Goal: Transaction & Acquisition: Purchase product/service

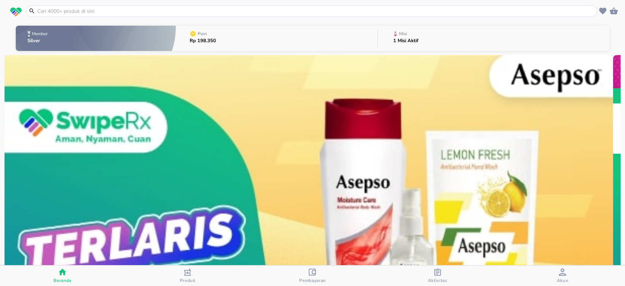
click at [91, 9] on input "text" at bounding box center [316, 11] width 559 height 8
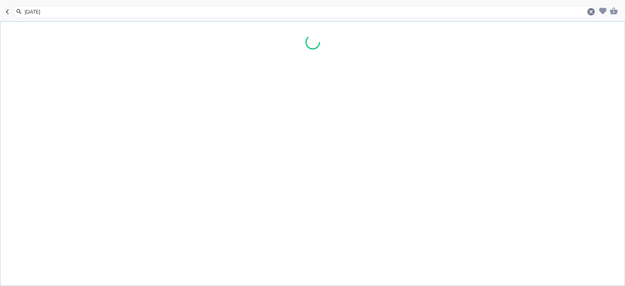
type input "pasquam"
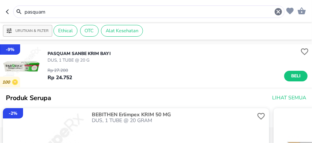
drag, startPoint x: 55, startPoint y: 11, endPoint x: 15, endPoint y: 11, distance: 40.3
click at [15, 11] on div "pasquam" at bounding box center [149, 11] width 272 height 12
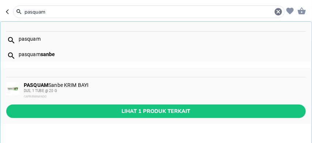
paste input "SANAFLU FORTE Sanbe KAPLET"
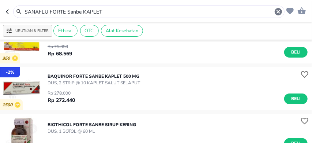
scroll to position [49, 0]
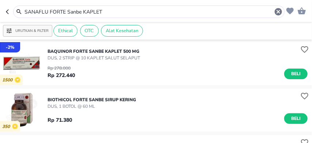
drag, startPoint x: 110, startPoint y: 11, endPoint x: 0, endPoint y: -7, distance: 111.2
click at [0, 0] on html "Halo Apotek Adista Farma, selamat datang! SANAFLU FORTE Sanbe KAPLET Urutkan & …" at bounding box center [156, 0] width 312 height 0
paste input "text"
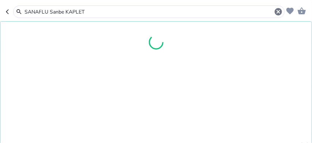
type input "SANAFLU Sanbe KAPLET"
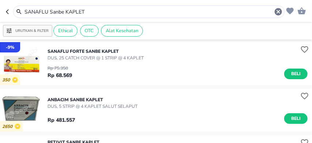
click at [105, 14] on input "SANAFLU Sanbe KAPLET" at bounding box center [149, 12] width 250 height 8
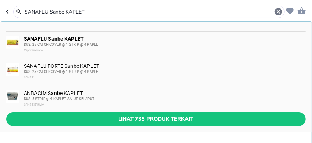
click at [60, 44] on span "DUS, 25 CATCH COVER @ 1 STRIP @ 4 KAPLET" at bounding box center [62, 44] width 77 height 4
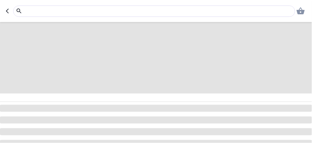
click at [8, 13] on icon "button" at bounding box center [9, 11] width 6 height 6
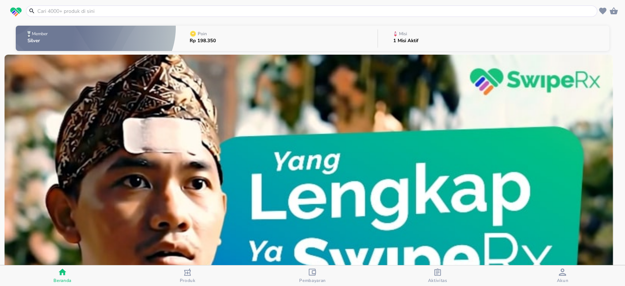
click at [309, 8] on input "text" at bounding box center [316, 11] width 559 height 8
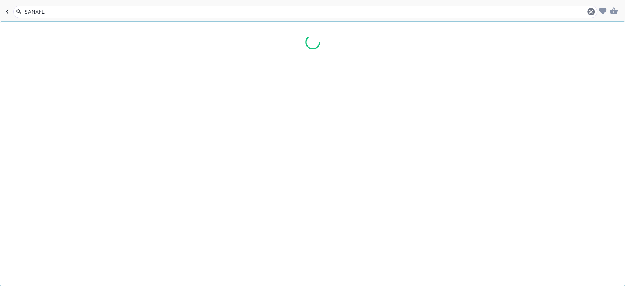
type input "SANAFLU"
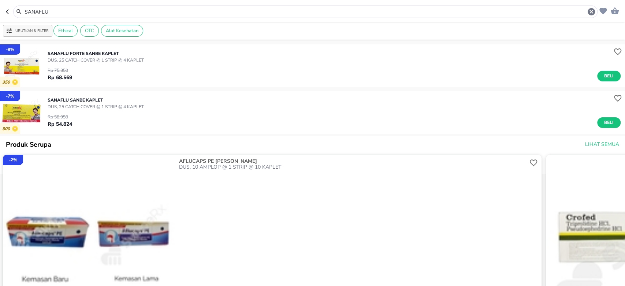
click at [423, 110] on div "Rp 58.950 Rp 54.824 Beli" at bounding box center [334, 119] width 573 height 18
click at [105, 105] on p "DUS, 25 CATCH COVER @ 1 STRIP @ 4 KAPLET" at bounding box center [96, 106] width 96 height 7
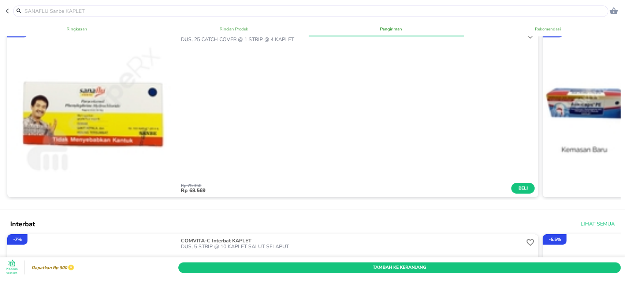
scroll to position [293, 0]
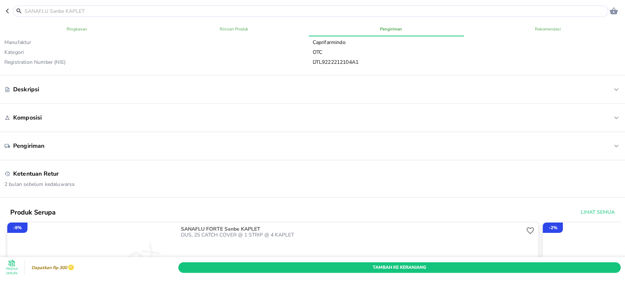
click at [34, 144] on p "Pengiriman" at bounding box center [28, 146] width 31 height 8
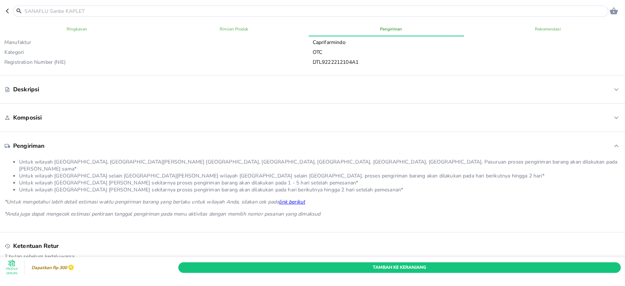
click at [35, 124] on div "Komposisi" at bounding box center [312, 117] width 616 height 16
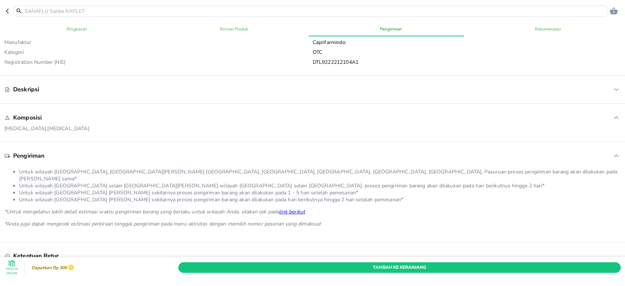
click at [30, 91] on p "Deskripsi" at bounding box center [26, 89] width 26 height 8
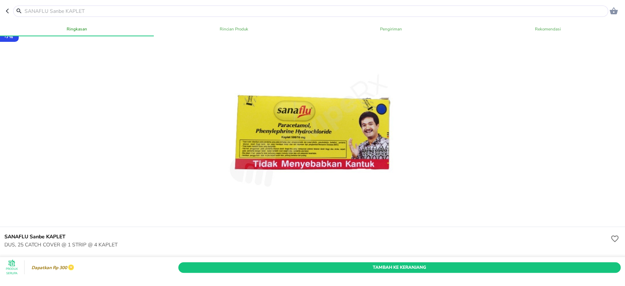
scroll to position [0, 0]
